Goal: Register for event/course

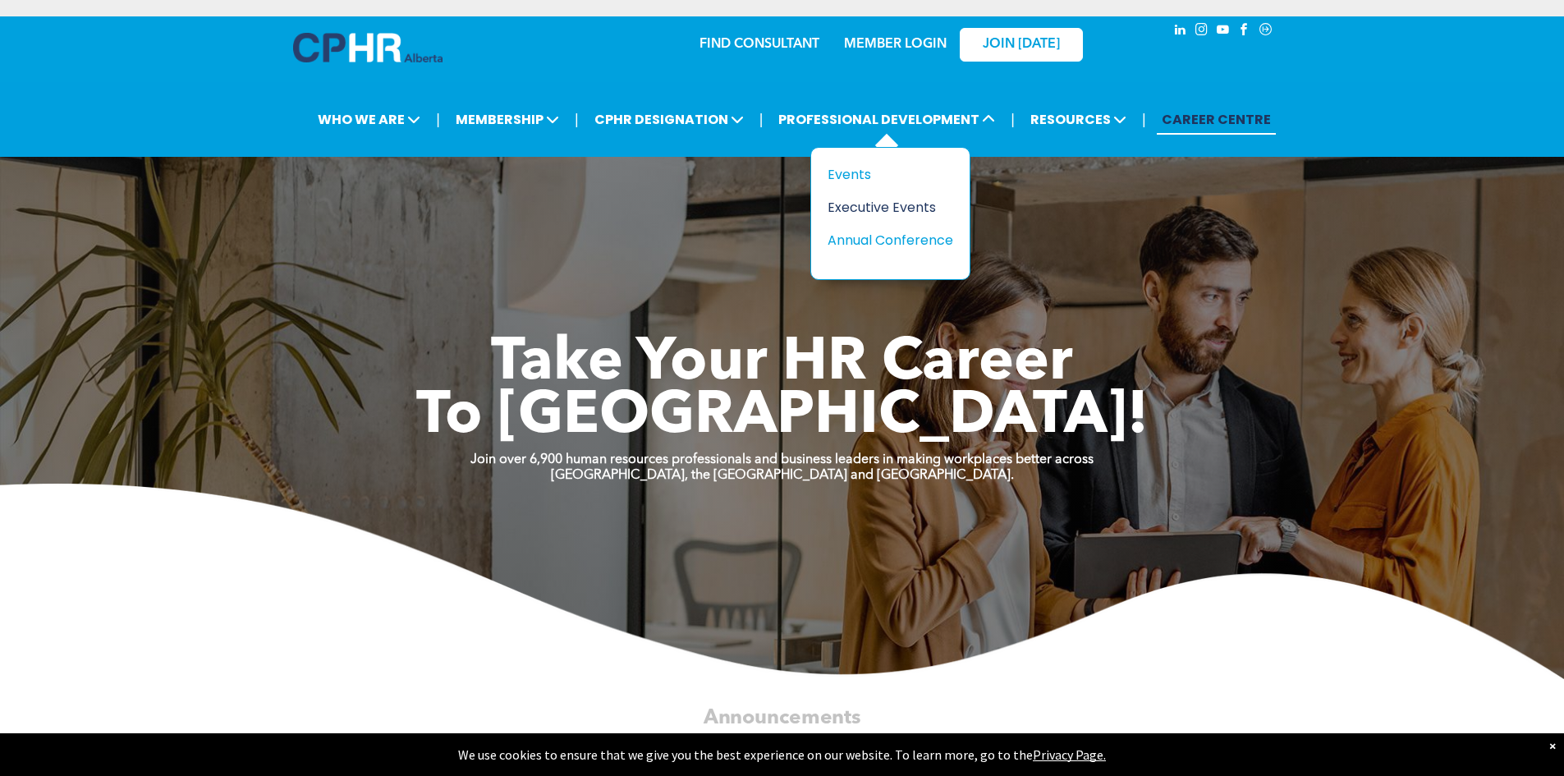
click at [876, 205] on div "Executive Events" at bounding box center [883, 207] width 113 height 21
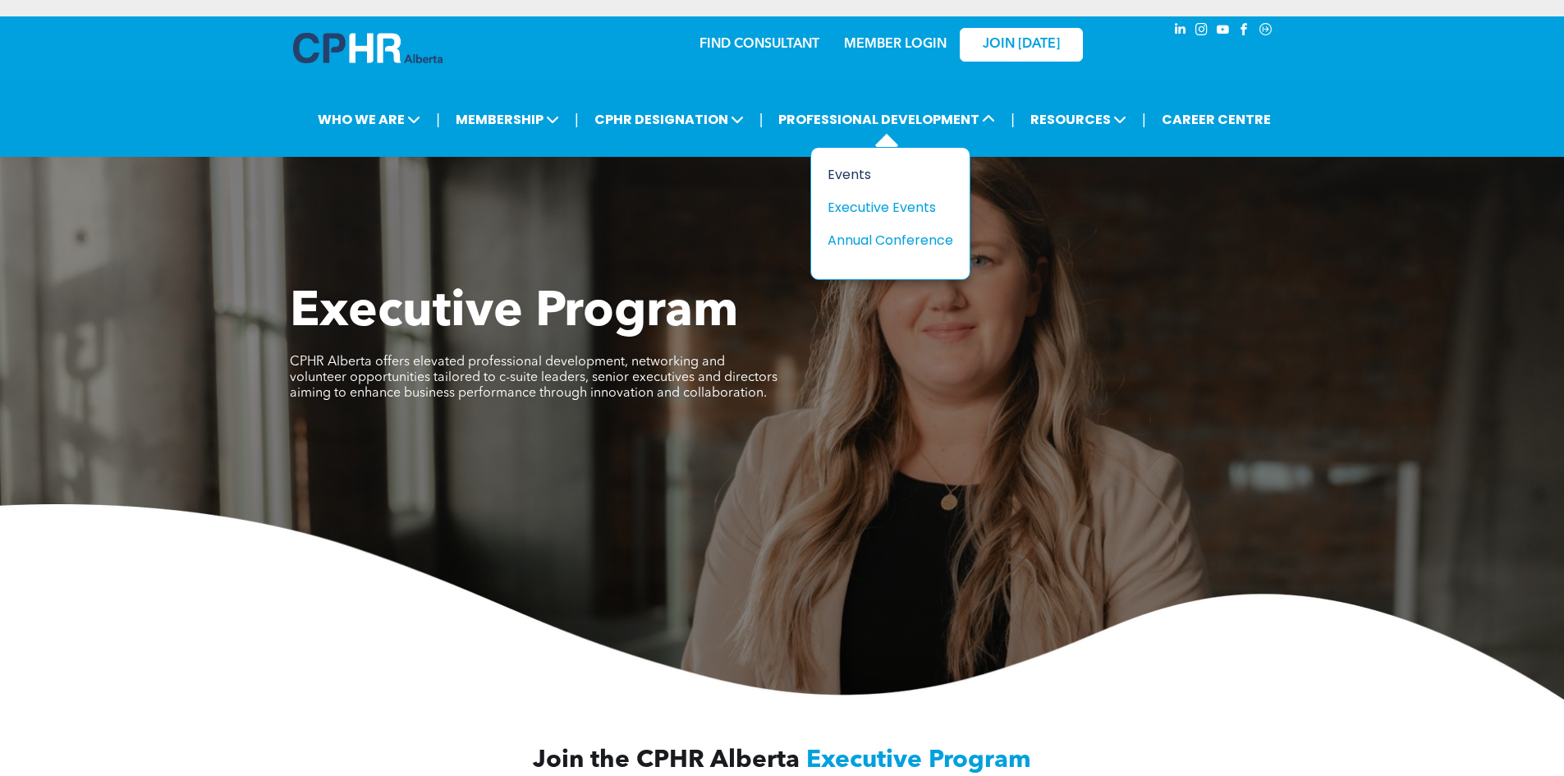
click at [834, 171] on div "Events" at bounding box center [883, 174] width 113 height 21
